Goal: Information Seeking & Learning: Learn about a topic

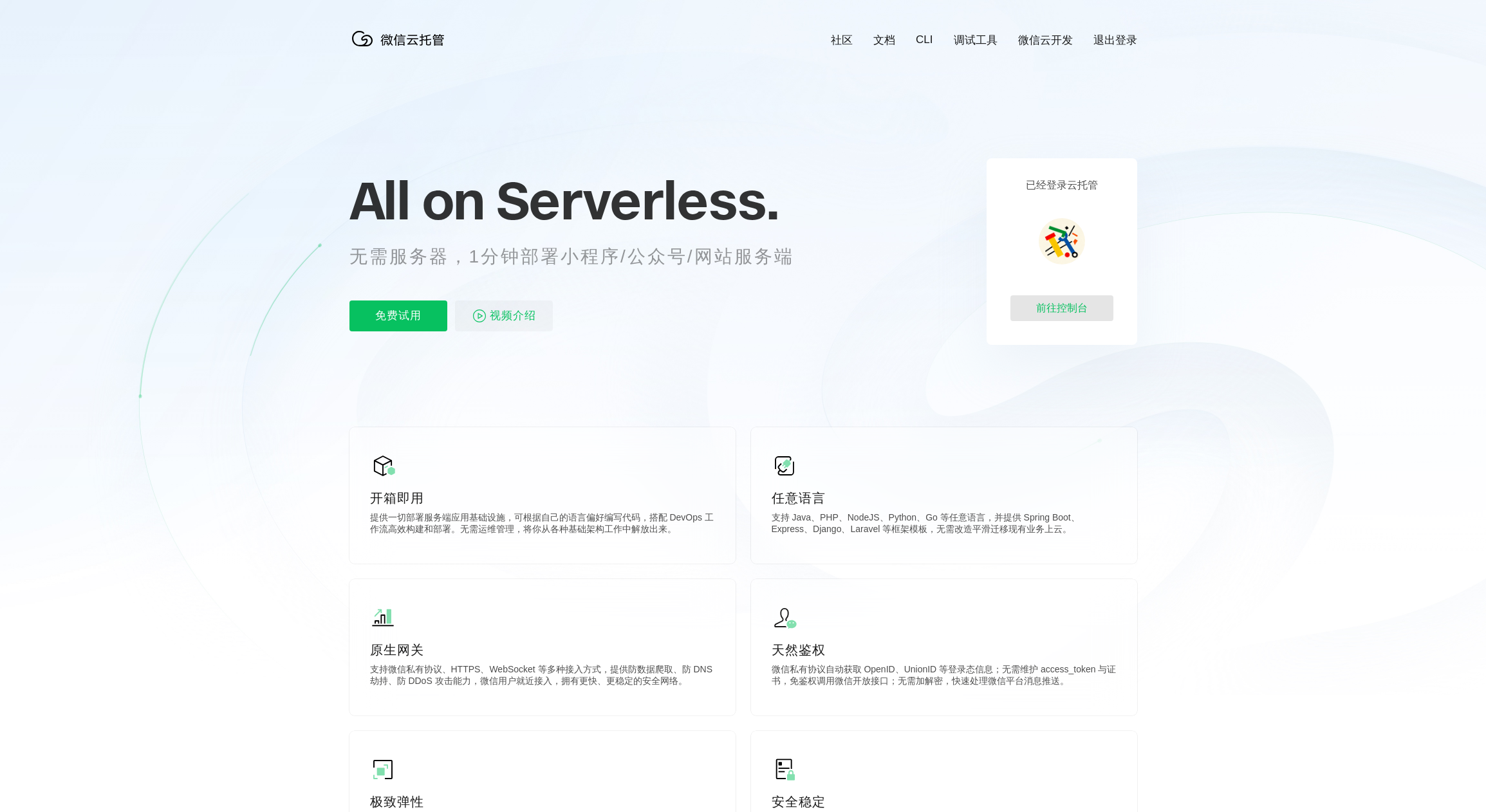
click at [1057, 312] on div "前往控制台" at bounding box center [1062, 308] width 103 height 25
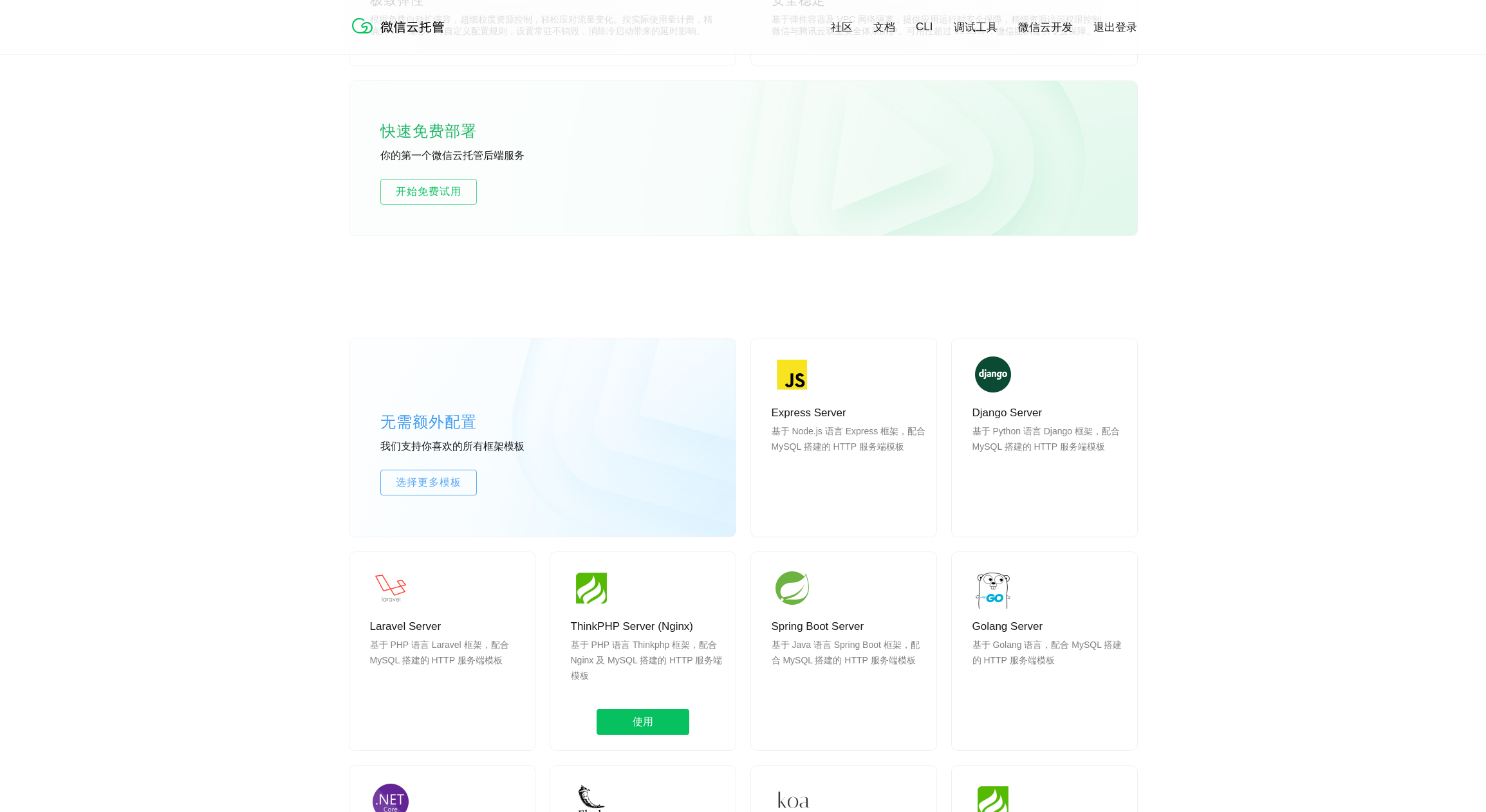
scroll to position [822, 0]
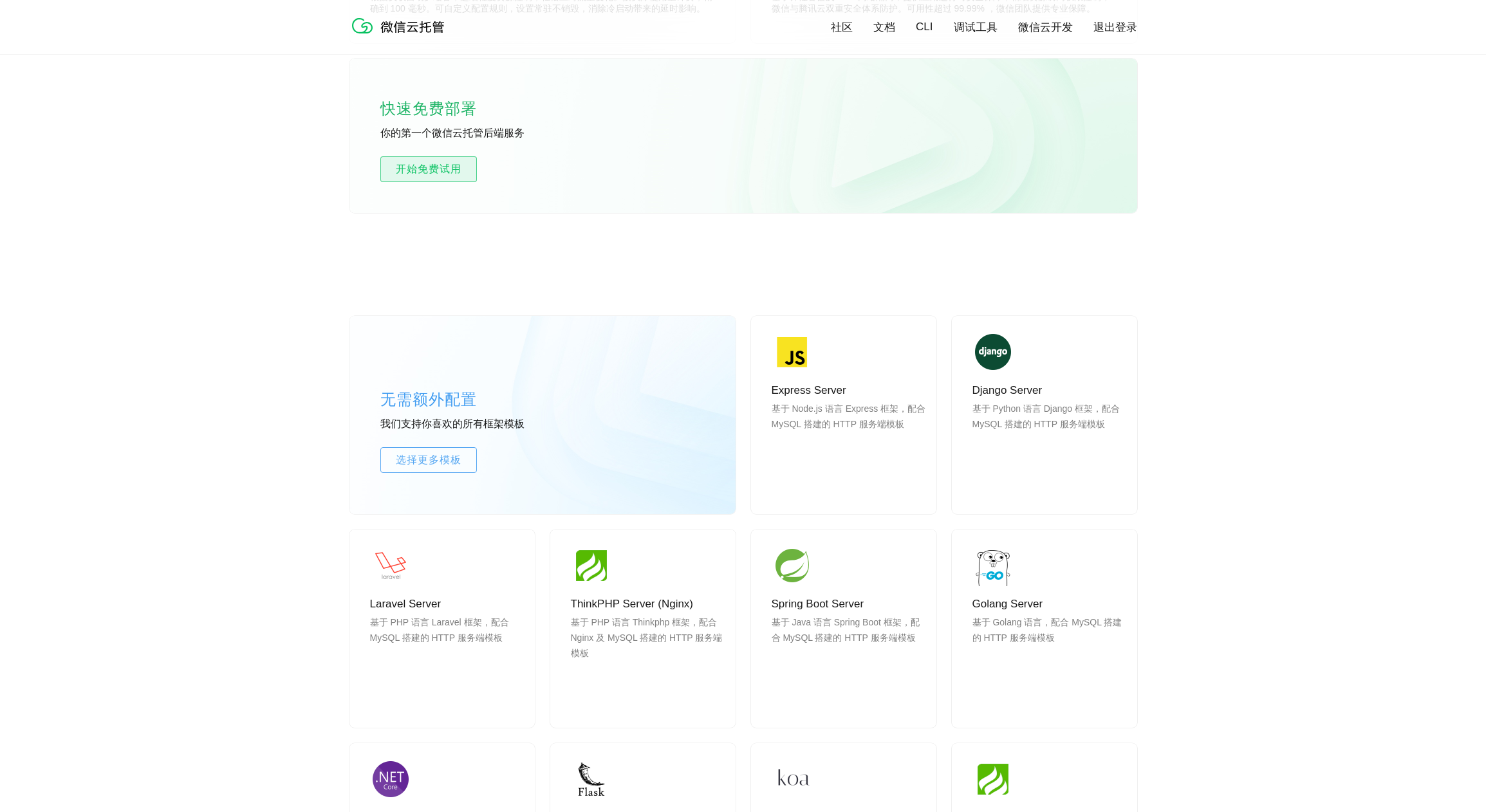
click at [435, 167] on span "开始免费试用" at bounding box center [429, 169] width 95 height 15
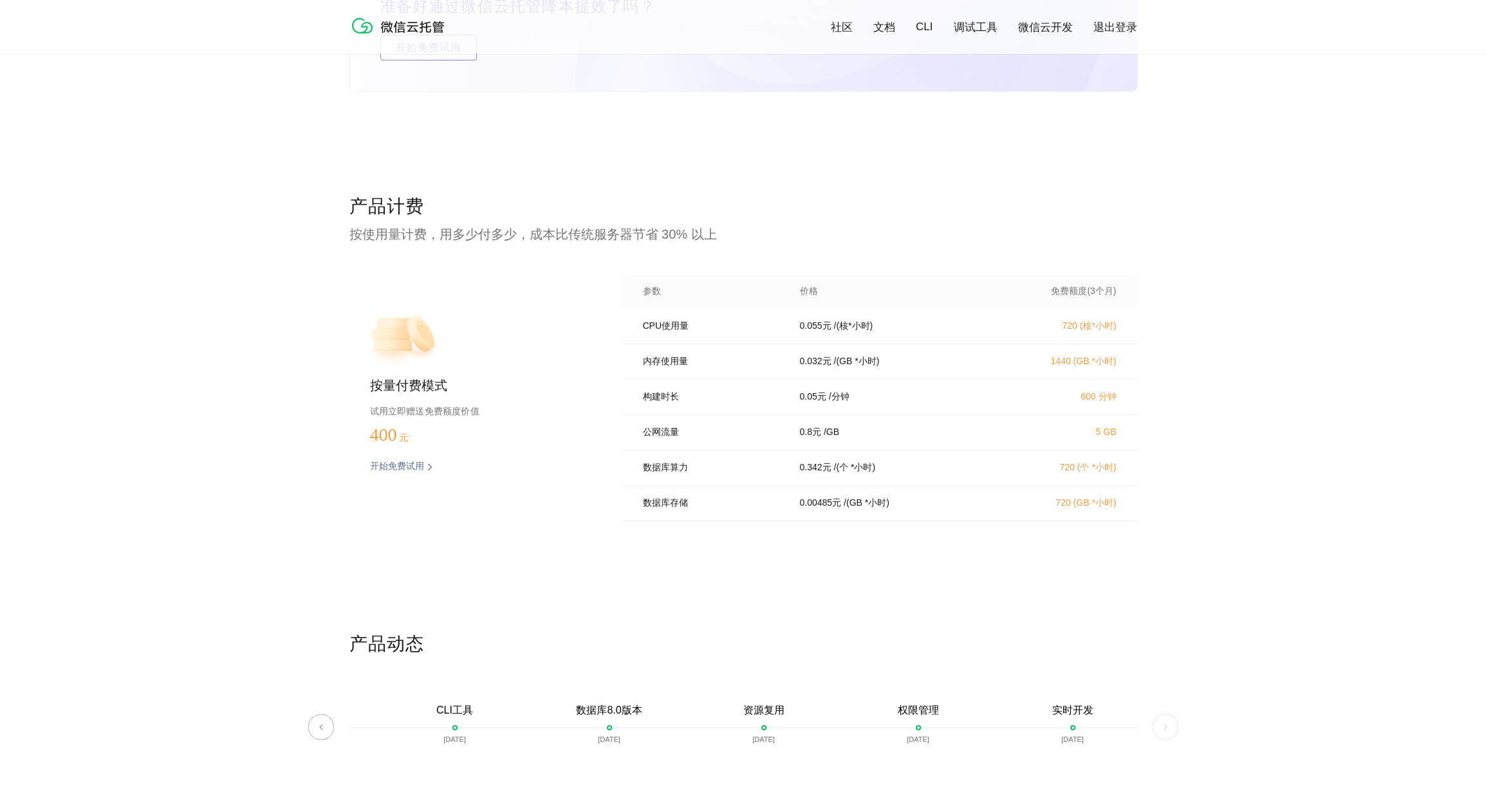
scroll to position [2493, 0]
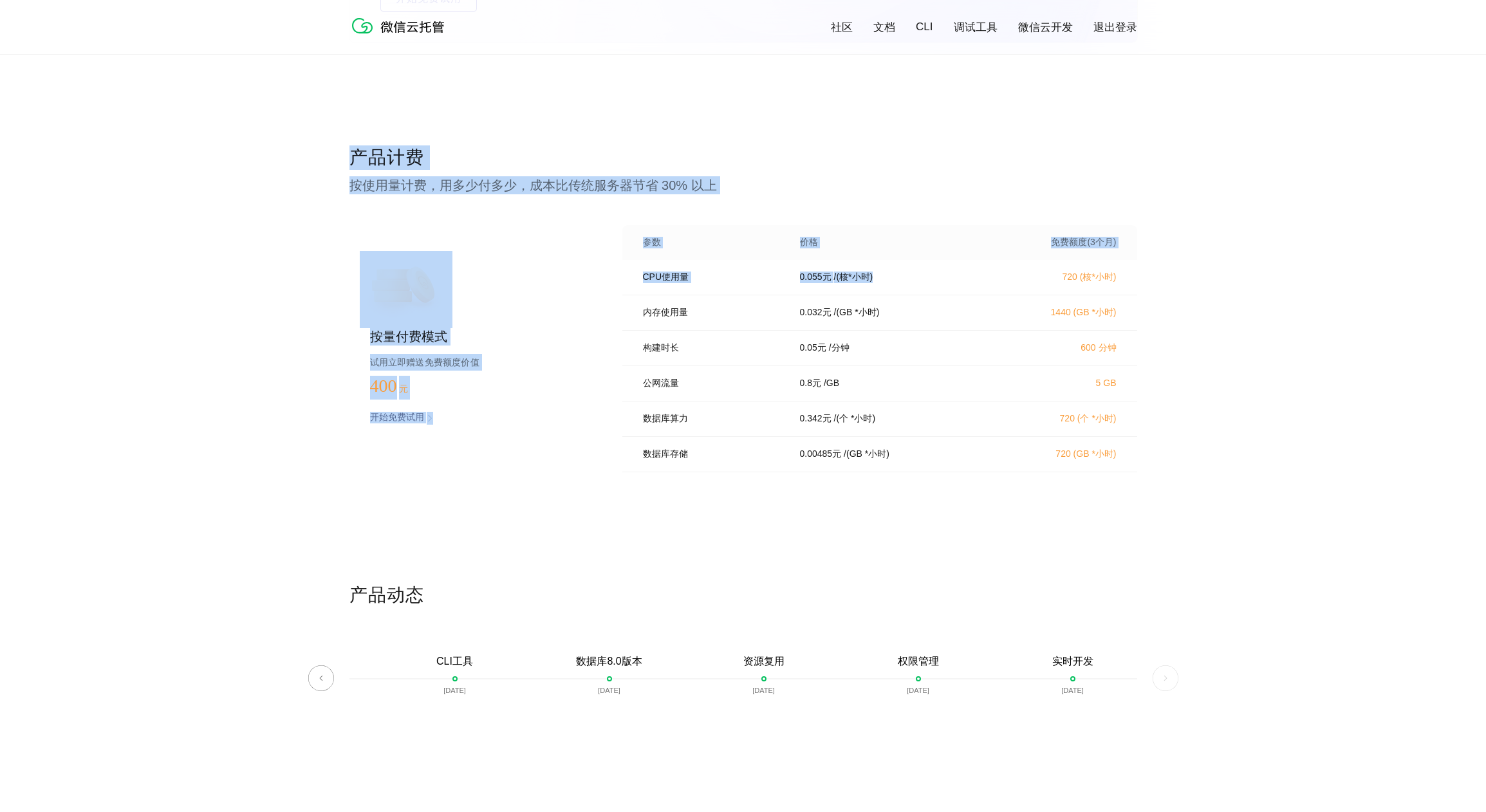
drag, startPoint x: 351, startPoint y: 154, endPoint x: 916, endPoint y: 274, distance: 577.6
click at [916, 274] on div "产品计费 按使用量计费，用多少付多少，成本比传统服务器节省 30% 以上 按量付费模式 试用立即赠送免费额度价值 400 元 开始免费试用 预估费用 参数 价…" at bounding box center [743, 364] width 788 height 438
click at [958, 292] on div "CPU使用量 0.055 元 / (核*小时) 720 (核*小时)" at bounding box center [879, 277] width 515 height 35
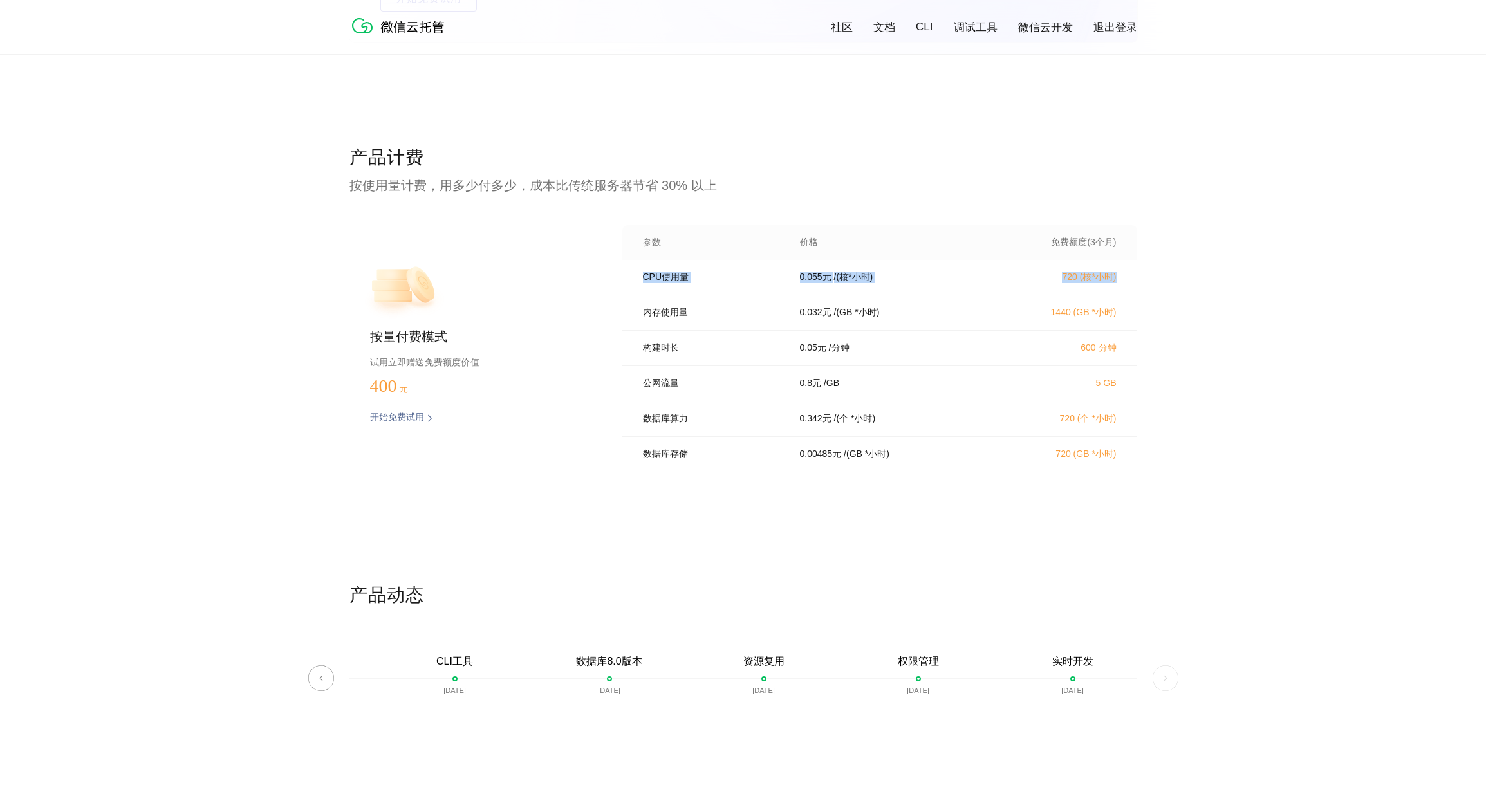
drag, startPoint x: 1129, startPoint y: 280, endPoint x: 607, endPoint y: 271, distance: 522.1
click at [622, 271] on div "CPU使用量 0.055 元 / (核*小时) 720 (核*小时) 内存使用量 0.032 元 / (GB *小时) 1440 (GB *小时) 构建时长 …" at bounding box center [879, 370] width 515 height 220
click at [637, 300] on div "内存使用量 0.032 元 / (GB *小时) 1440 (GB *小时)" at bounding box center [879, 312] width 515 height 35
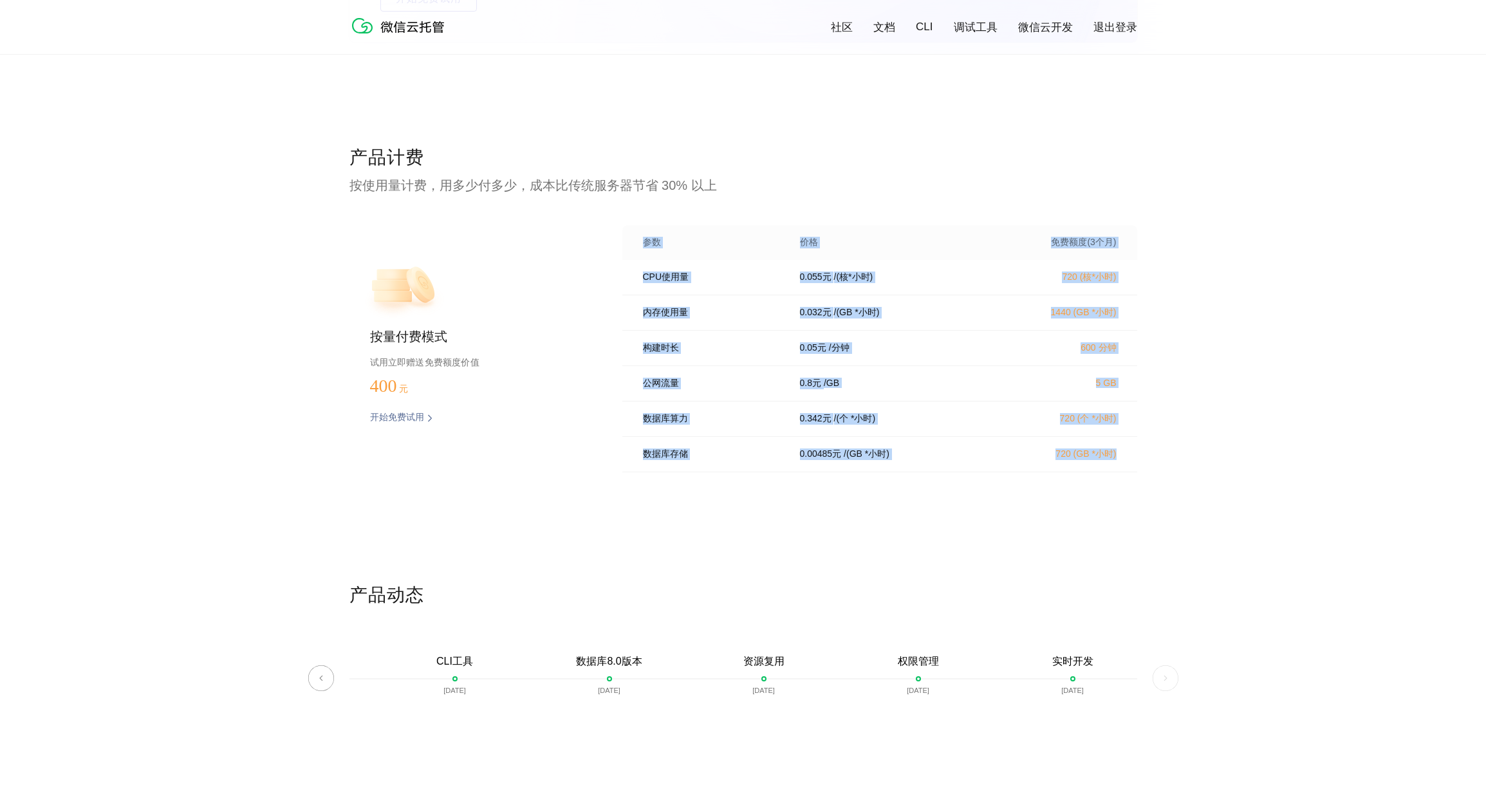
drag, startPoint x: 1159, startPoint y: 468, endPoint x: 619, endPoint y: 246, distance: 583.9
click at [619, 246] on div "产品计费 按使用量计费，用多少付多少，成本比传统服务器节省 30% 以上 按量付费模式 试用立即赠送免费额度价值 400 元 开始免费试用 预估费用 参数 价…" at bounding box center [743, 364] width 1486 height 438
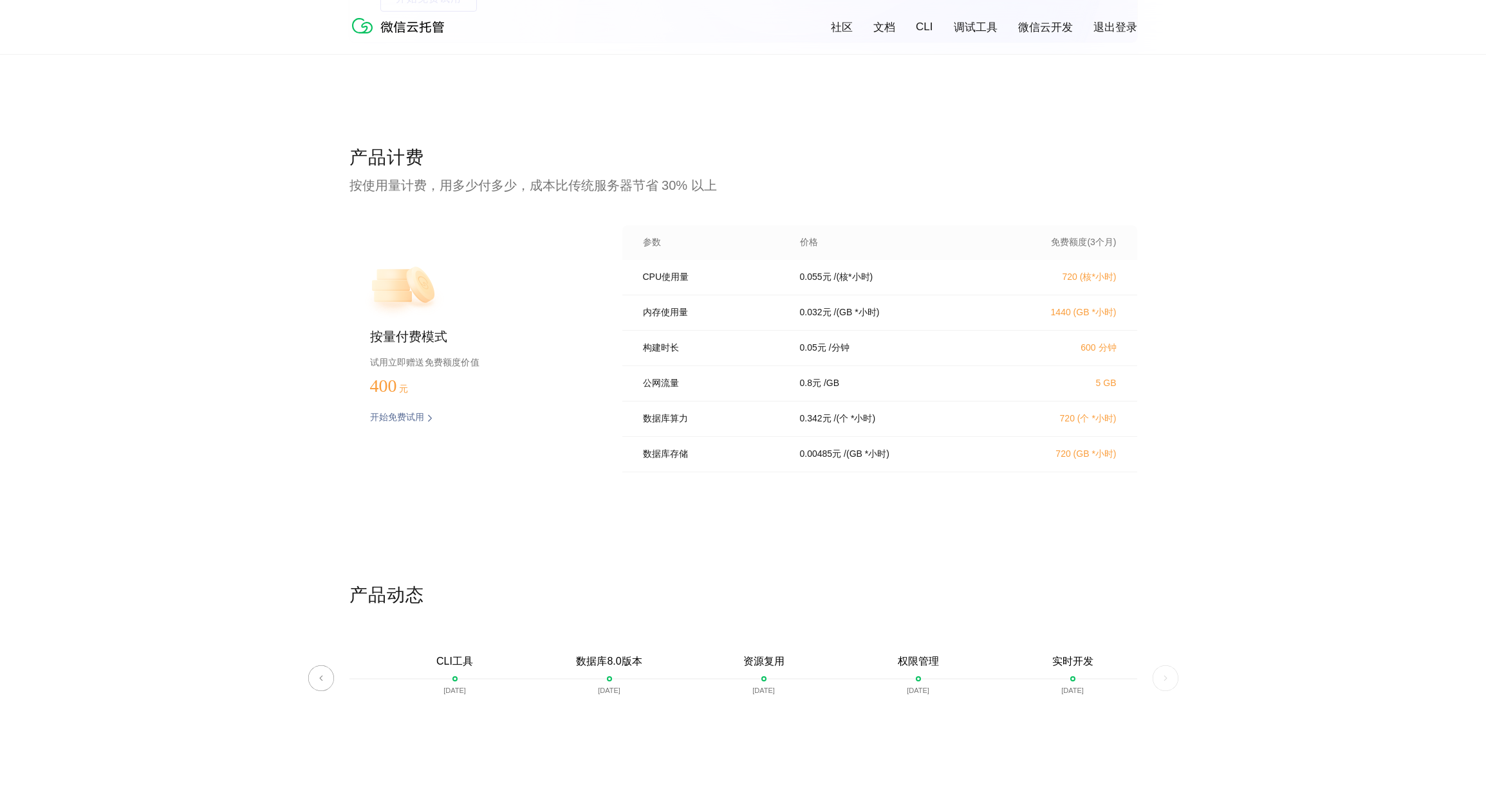
click at [889, 215] on div "产品计费 按使用量计费，用多少付多少，成本比传统服务器节省 30% 以上 按量付费模式 试用立即赠送免费额度价值 400 元 开始免费试用 预估费用 参数 价…" at bounding box center [743, 364] width 788 height 438
